Goal: Complete application form: Complete application form

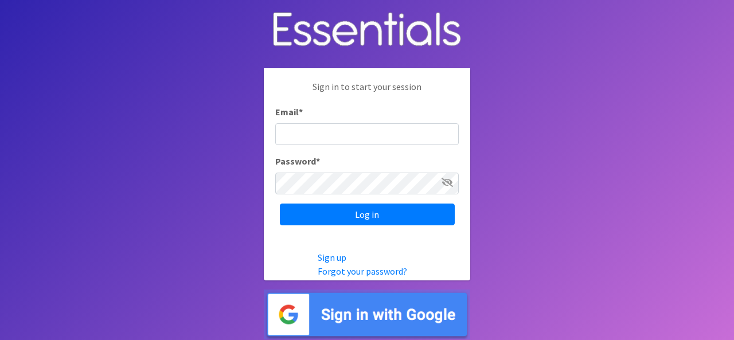
type input "[EMAIL_ADDRESS][DOMAIN_NAME]"
click at [447, 180] on icon at bounding box center [447, 182] width 11 height 9
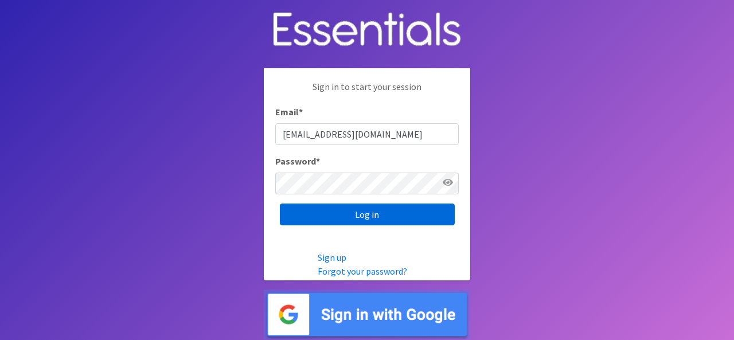
click at [368, 211] on input "Log in" at bounding box center [367, 215] width 175 height 22
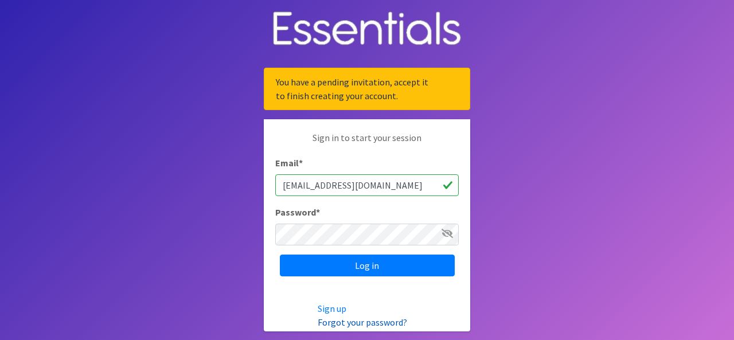
click at [337, 319] on link "Forgot your password?" at bounding box center [362, 322] width 89 height 11
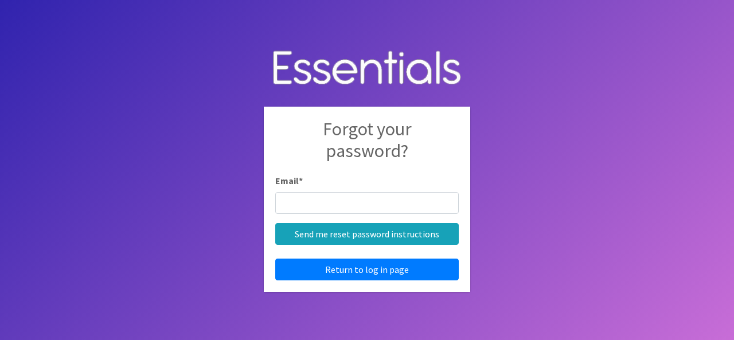
click at [337, 201] on input "Email *" at bounding box center [367, 203] width 184 height 22
type input "[EMAIL_ADDRESS][DOMAIN_NAME]"
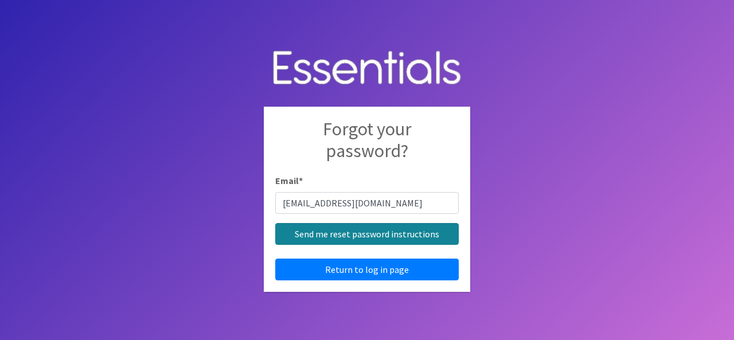
click at [349, 236] on input "Send me reset password instructions" at bounding box center [367, 234] width 184 height 22
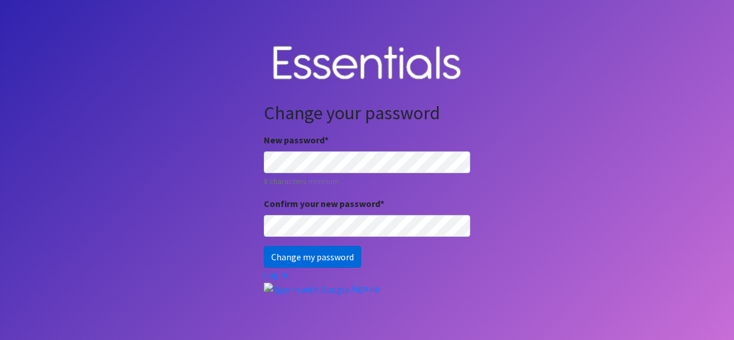
click at [289, 256] on input "Change my password" at bounding box center [312, 257] width 97 height 22
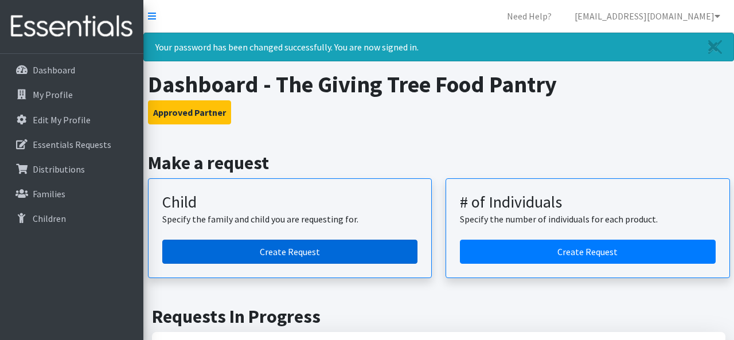
click at [253, 252] on link "Create Request" at bounding box center [290, 252] width 256 height 24
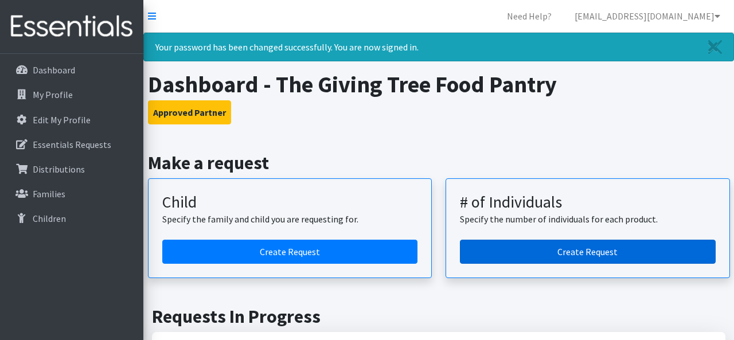
click at [568, 248] on link "Create Request" at bounding box center [588, 252] width 256 height 24
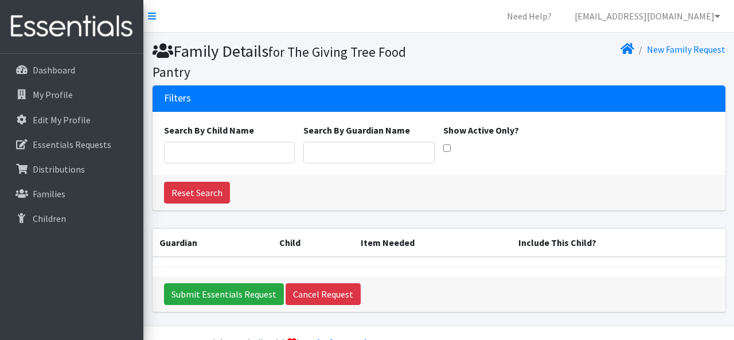
scroll to position [29, 0]
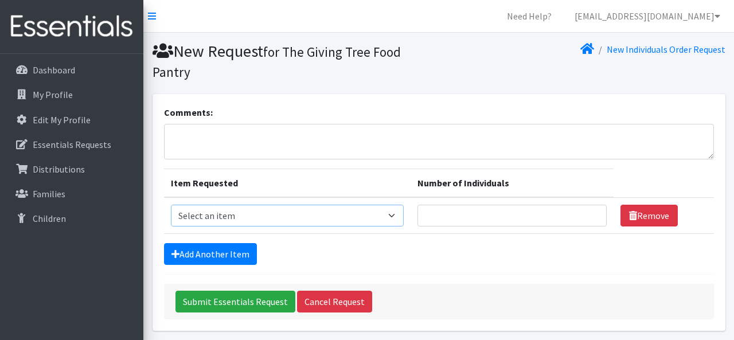
click at [404, 215] on select "Select an item (Newborn) (Preemie) (Size 1) (Size 2) (Size 3) (Size 4) (Size 5)…" at bounding box center [287, 216] width 233 height 22
select select "14488"
click at [500, 212] on input "Number of Individuals" at bounding box center [511, 216] width 189 height 22
click at [585, 210] on input "1" at bounding box center [511, 216] width 189 height 22
click at [585, 210] on input "2" at bounding box center [511, 216] width 189 height 22
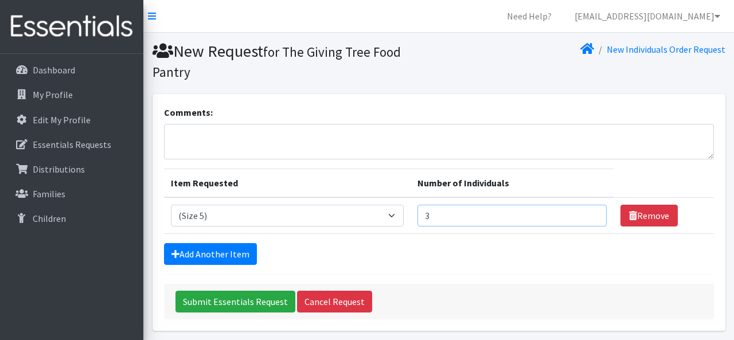
type input "3"
click at [585, 210] on input "3" at bounding box center [511, 216] width 189 height 22
click at [192, 252] on link "Add Another Item" at bounding box center [210, 254] width 93 height 22
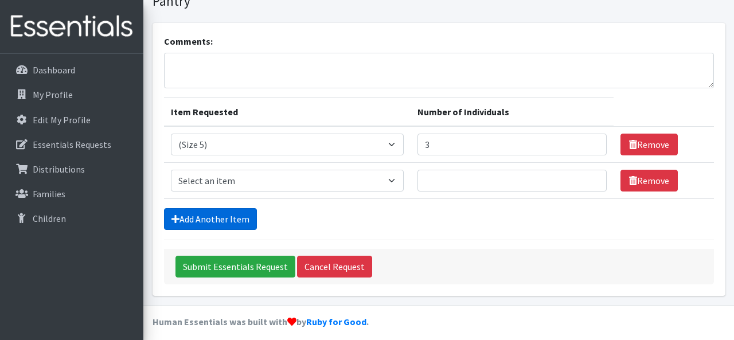
scroll to position [79, 0]
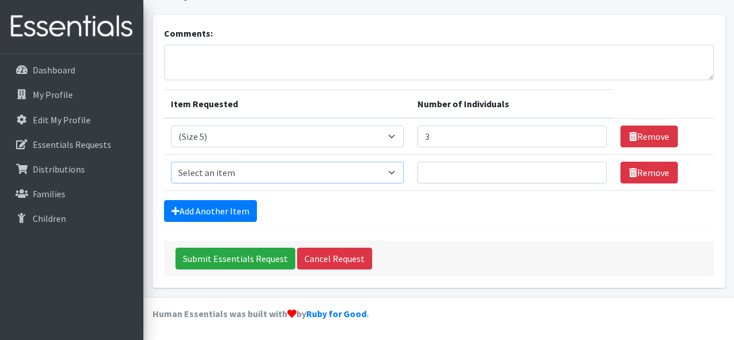
click at [404, 171] on select "Select an item (Newborn) (Preemie) (Size 1) (Size 2) (Size 3) (Size 4) (Size 5)…" at bounding box center [287, 173] width 233 height 22
select select "14511"
click at [589, 168] on input "1" at bounding box center [511, 173] width 189 height 22
click at [588, 168] on input "2" at bounding box center [511, 173] width 189 height 22
click at [588, 168] on input "3" at bounding box center [511, 173] width 189 height 22
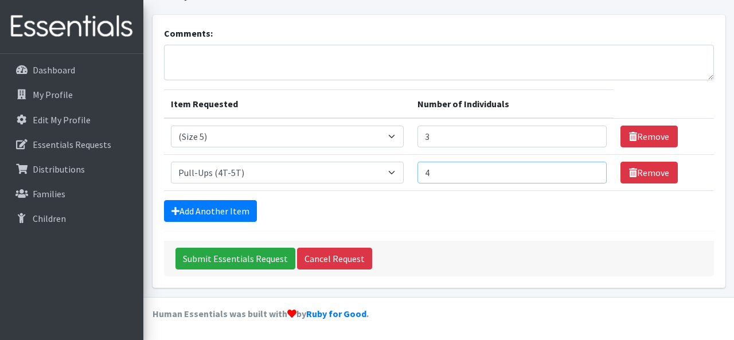
click at [588, 168] on input "4" at bounding box center [511, 173] width 189 height 22
type input "5"
click at [588, 168] on input "5" at bounding box center [511, 173] width 189 height 22
click at [229, 211] on link "Add Another Item" at bounding box center [210, 211] width 93 height 22
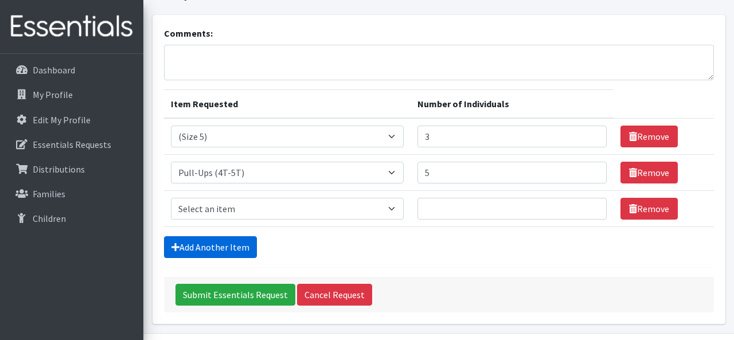
scroll to position [115, 0]
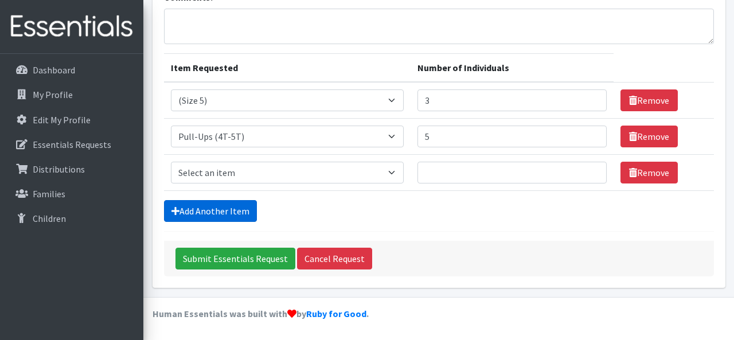
click at [228, 208] on link "Add Another Item" at bounding box center [210, 211] width 93 height 22
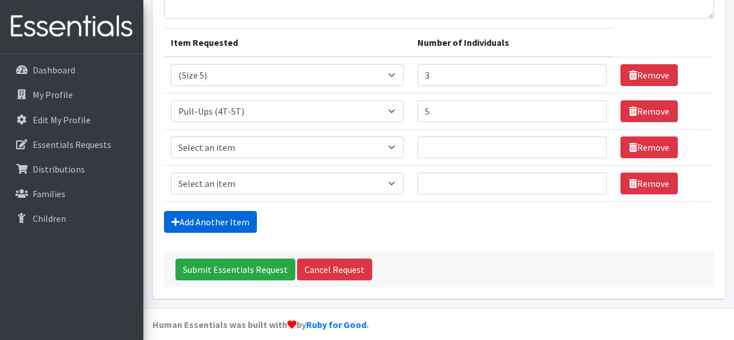
scroll to position [151, 0]
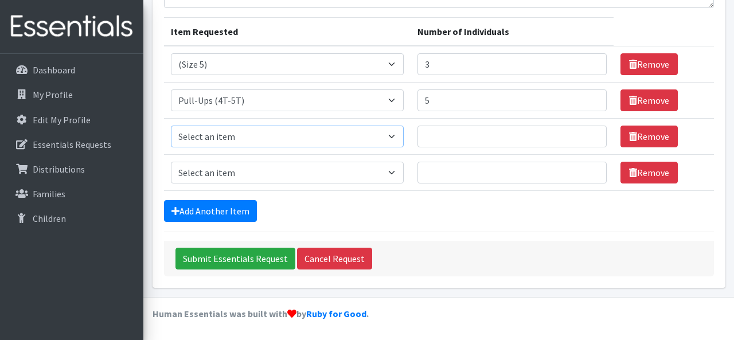
click at [404, 136] on select "Select an item (Newborn) (Preemie) (Size 1) (Size 2) (Size 3) (Size 4) (Size 5)…" at bounding box center [287, 137] width 233 height 22
select select "14494"
click at [585, 134] on input "1" at bounding box center [511, 137] width 189 height 22
type input "2"
click at [585, 134] on input "2" at bounding box center [511, 137] width 189 height 22
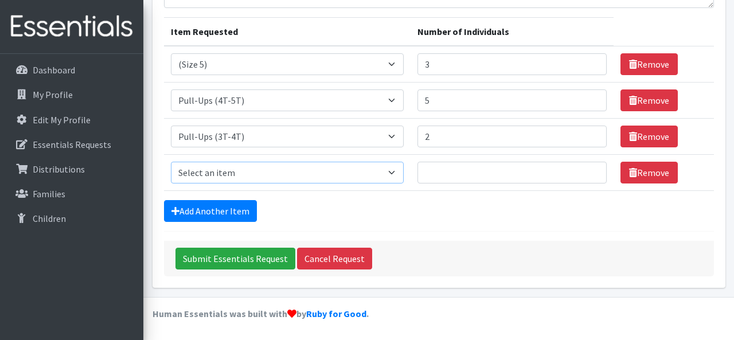
click at [404, 171] on select "Select an item (Newborn) (Preemie) (Size 1) (Size 2) (Size 3) (Size 4) (Size 5)…" at bounding box center [287, 173] width 233 height 22
select select "14495"
click at [587, 169] on input "1" at bounding box center [511, 173] width 189 height 22
type input "2"
click at [587, 169] on input "2" at bounding box center [511, 173] width 189 height 22
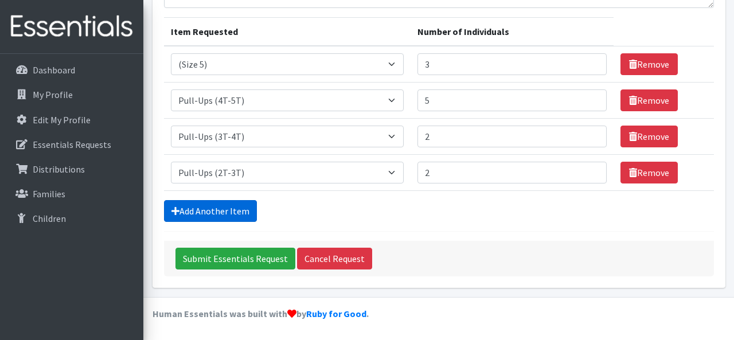
click at [204, 204] on link "Add Another Item" at bounding box center [210, 211] width 93 height 22
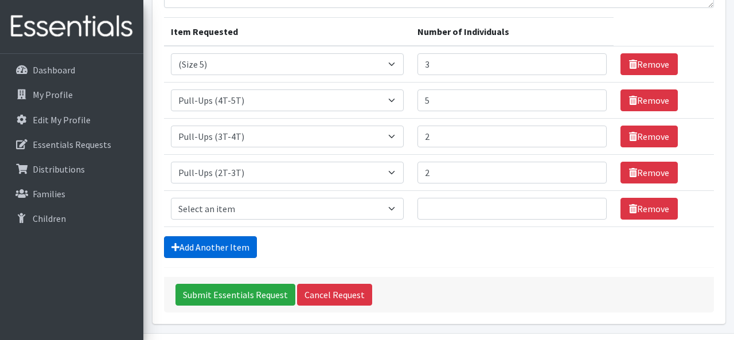
scroll to position [188, 0]
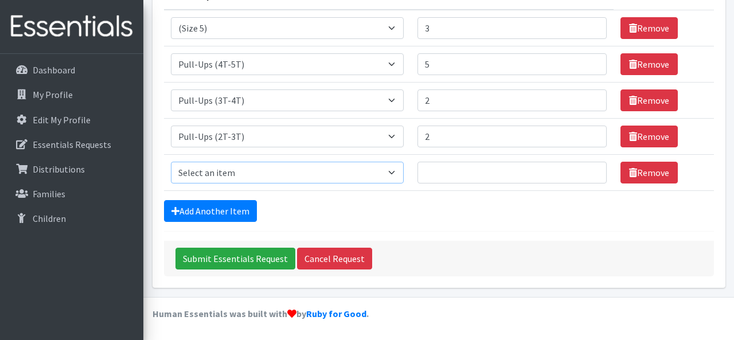
click at [404, 171] on select "Select an item (Newborn) (Preemie) (Size 1) (Size 2) (Size 3) (Size 4) (Size 5)…" at bounding box center [287, 173] width 233 height 22
select select "14953"
click at [514, 168] on input "Number of Individuals" at bounding box center [511, 173] width 189 height 22
click at [585, 169] on input "1" at bounding box center [511, 173] width 189 height 22
click at [585, 169] on input "2" at bounding box center [511, 173] width 189 height 22
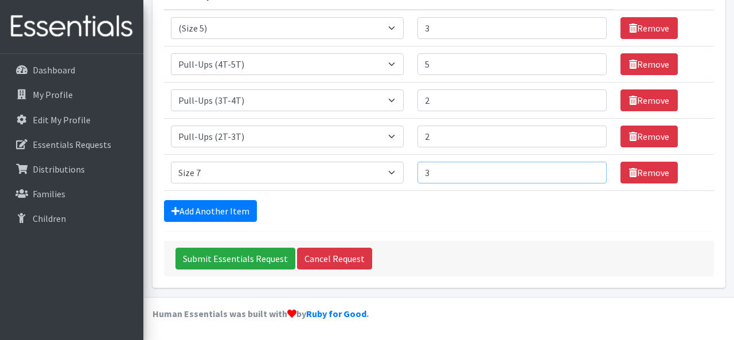
click at [585, 169] on input "3" at bounding box center [511, 173] width 189 height 22
type input "4"
click at [585, 169] on input "4" at bounding box center [511, 173] width 189 height 22
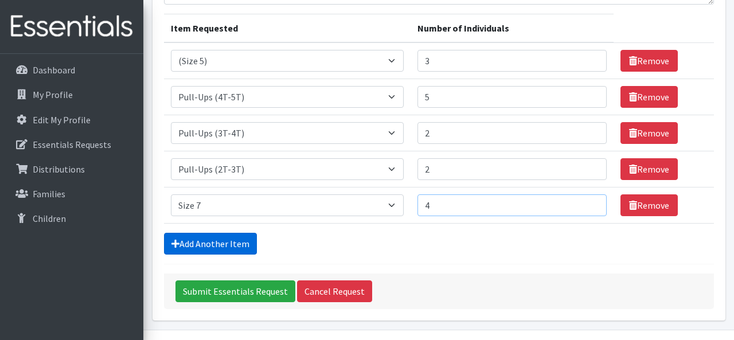
scroll to position [155, 0]
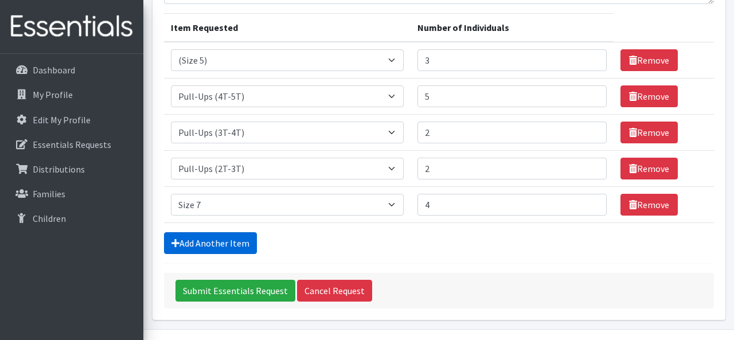
click at [198, 239] on link "Add Another Item" at bounding box center [210, 243] width 93 height 22
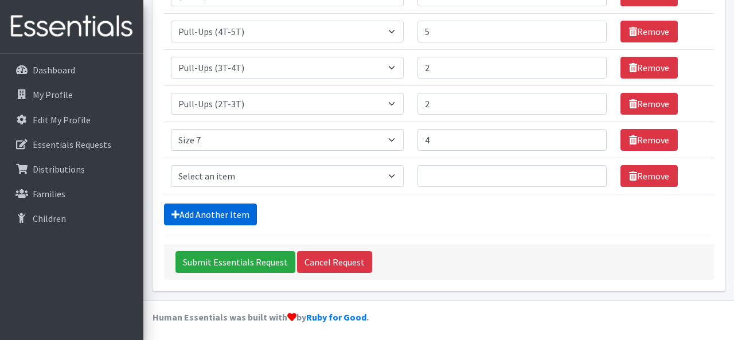
scroll to position [224, 0]
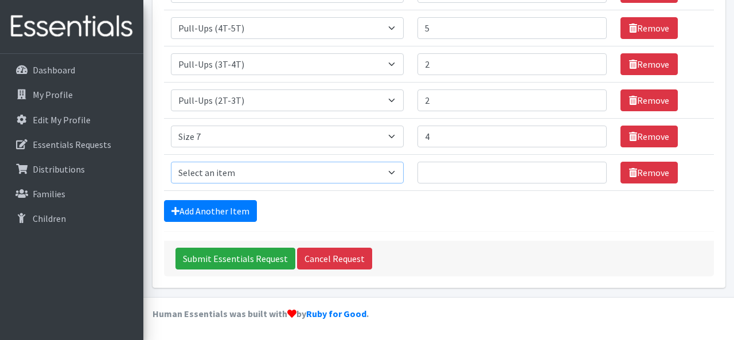
click at [404, 175] on select "Select an item (Newborn) (Preemie) (Size 1) (Size 2) (Size 3) (Size 4) (Size 5)…" at bounding box center [287, 173] width 233 height 22
select select "14487"
click at [460, 172] on input "Number of Individuals" at bounding box center [511, 173] width 189 height 22
type input "1"
type input "20"
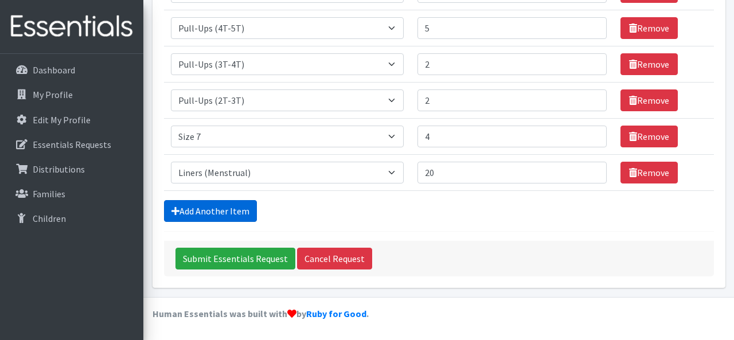
click at [225, 205] on link "Add Another Item" at bounding box center [210, 211] width 93 height 22
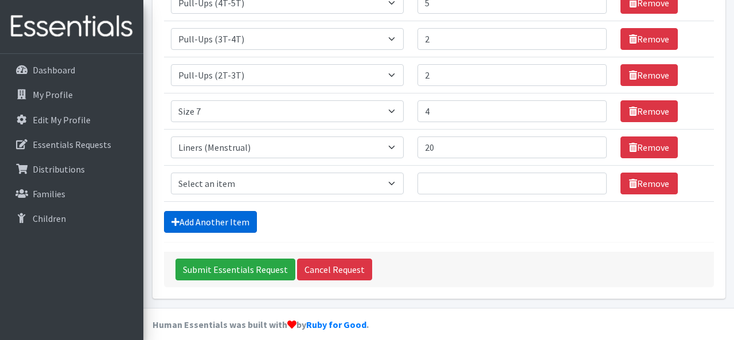
scroll to position [260, 0]
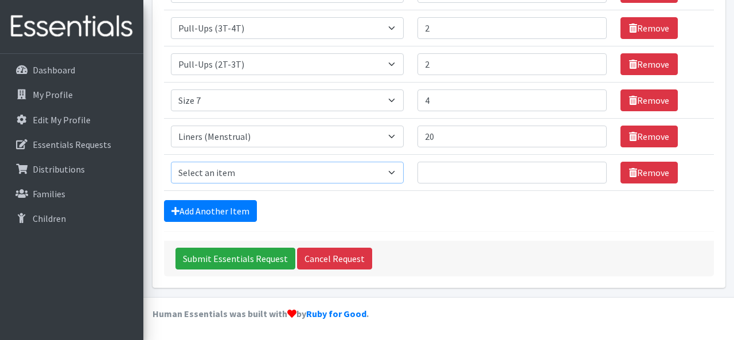
click at [403, 171] on select "Select an item (Newborn) (Preemie) (Size 1) (Size 2) (Size 3) (Size 4) (Size 5)…" at bounding box center [287, 173] width 233 height 22
select select "14484"
click at [447, 175] on input "Number of Individuals" at bounding box center [511, 173] width 189 height 22
type input "25"
click at [218, 205] on link "Add Another Item" at bounding box center [210, 211] width 93 height 22
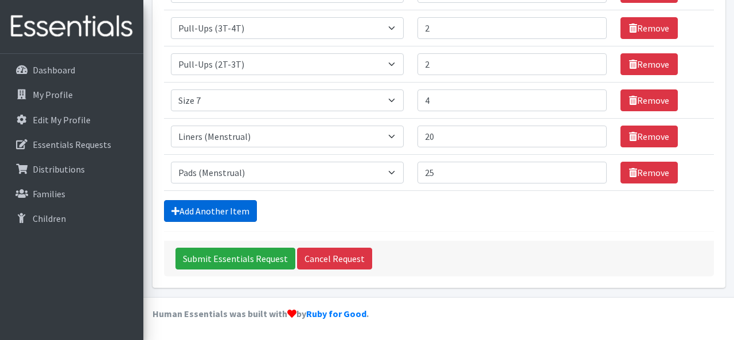
scroll to position [296, 0]
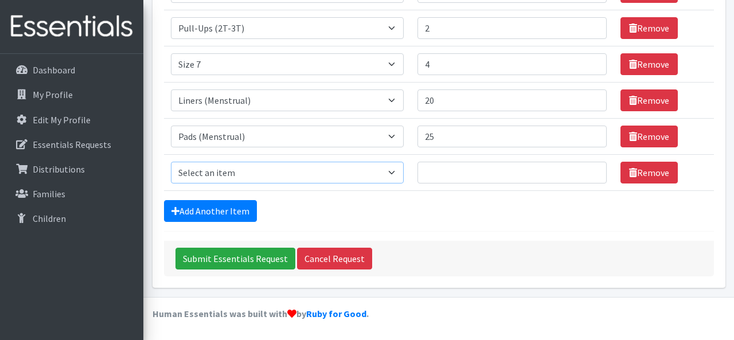
click at [360, 166] on select "Select an item (Newborn) (Preemie) (Size 1) (Size 2) (Size 3) (Size 4) (Size 5)…" at bounding box center [287, 173] width 233 height 22
select select "14485"
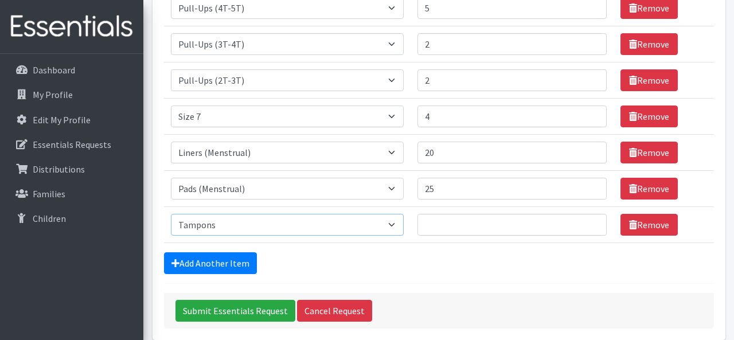
scroll to position [244, 0]
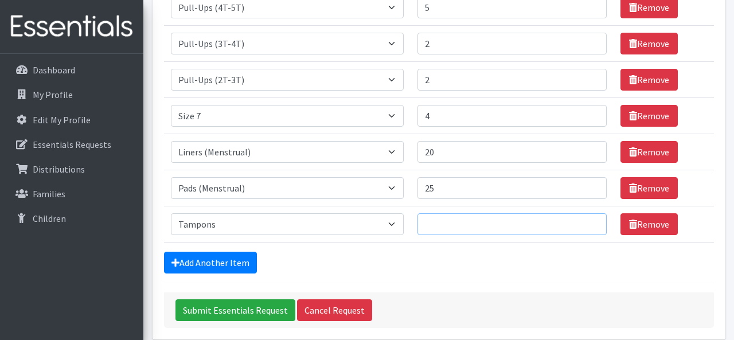
click at [459, 225] on input "Number of Individuals" at bounding box center [511, 224] width 189 height 22
type input "39"
click at [450, 275] on form "Comments: Item Requested Number of Individuals Item Requested Select an item (N…" at bounding box center [439, 94] width 550 height 467
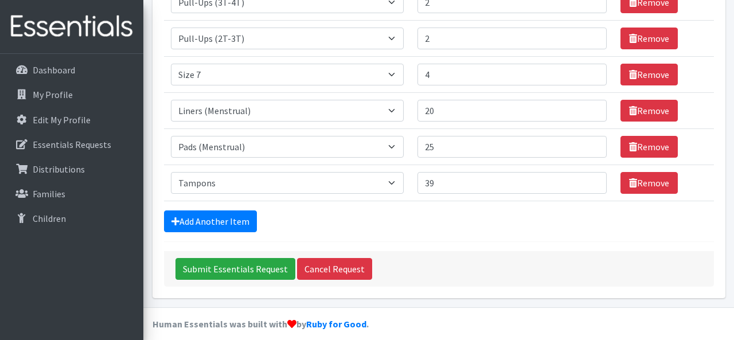
scroll to position [288, 0]
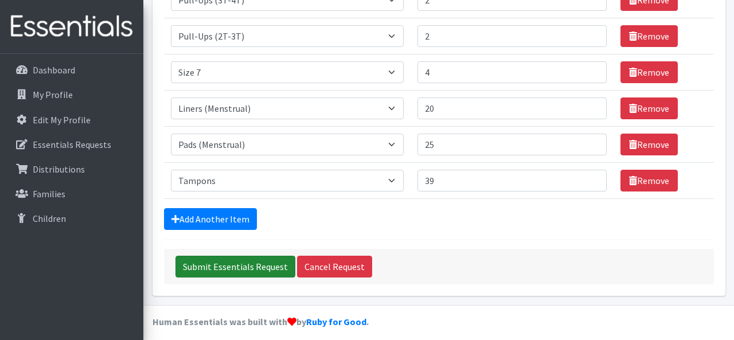
click at [239, 264] on input "Submit Essentials Request" at bounding box center [235, 267] width 120 height 22
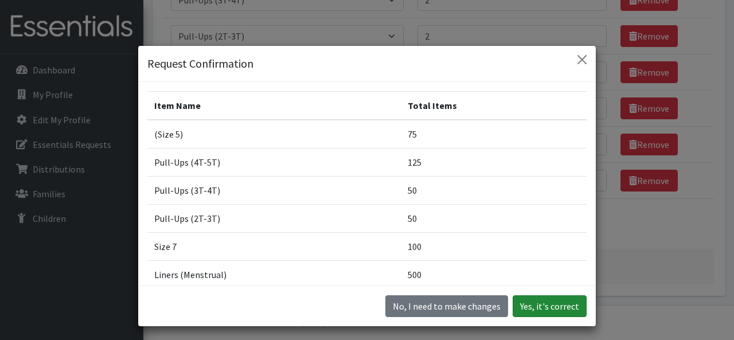
click at [552, 298] on button "Yes, it's correct" at bounding box center [550, 306] width 74 height 22
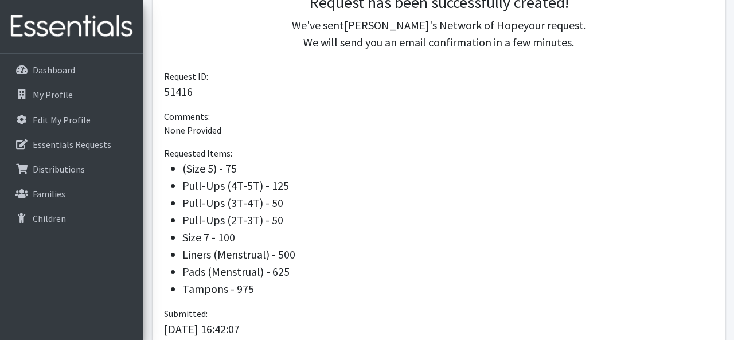
scroll to position [305, 0]
